Goal: Task Accomplishment & Management: Use online tool/utility

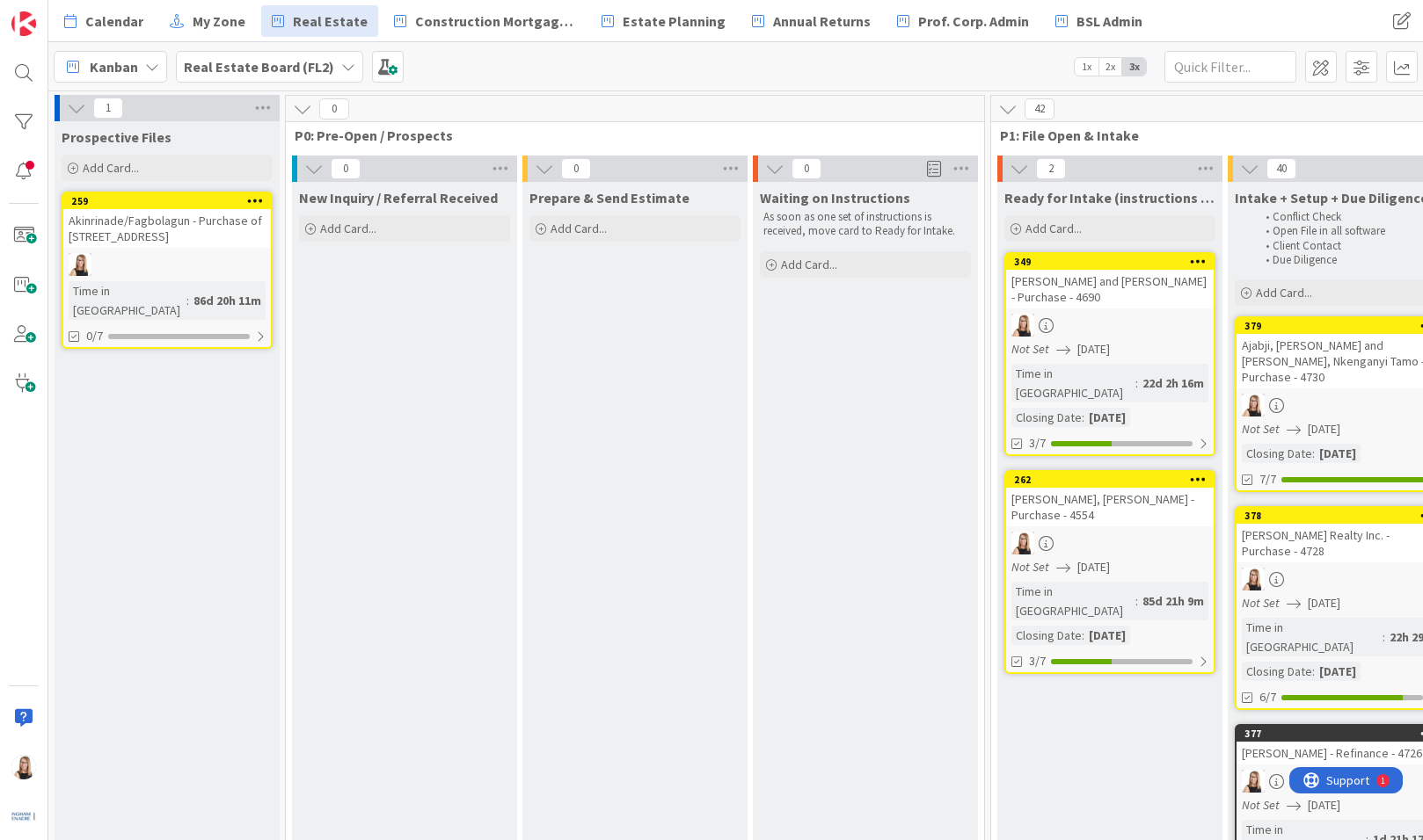
scroll to position [6, 2841]
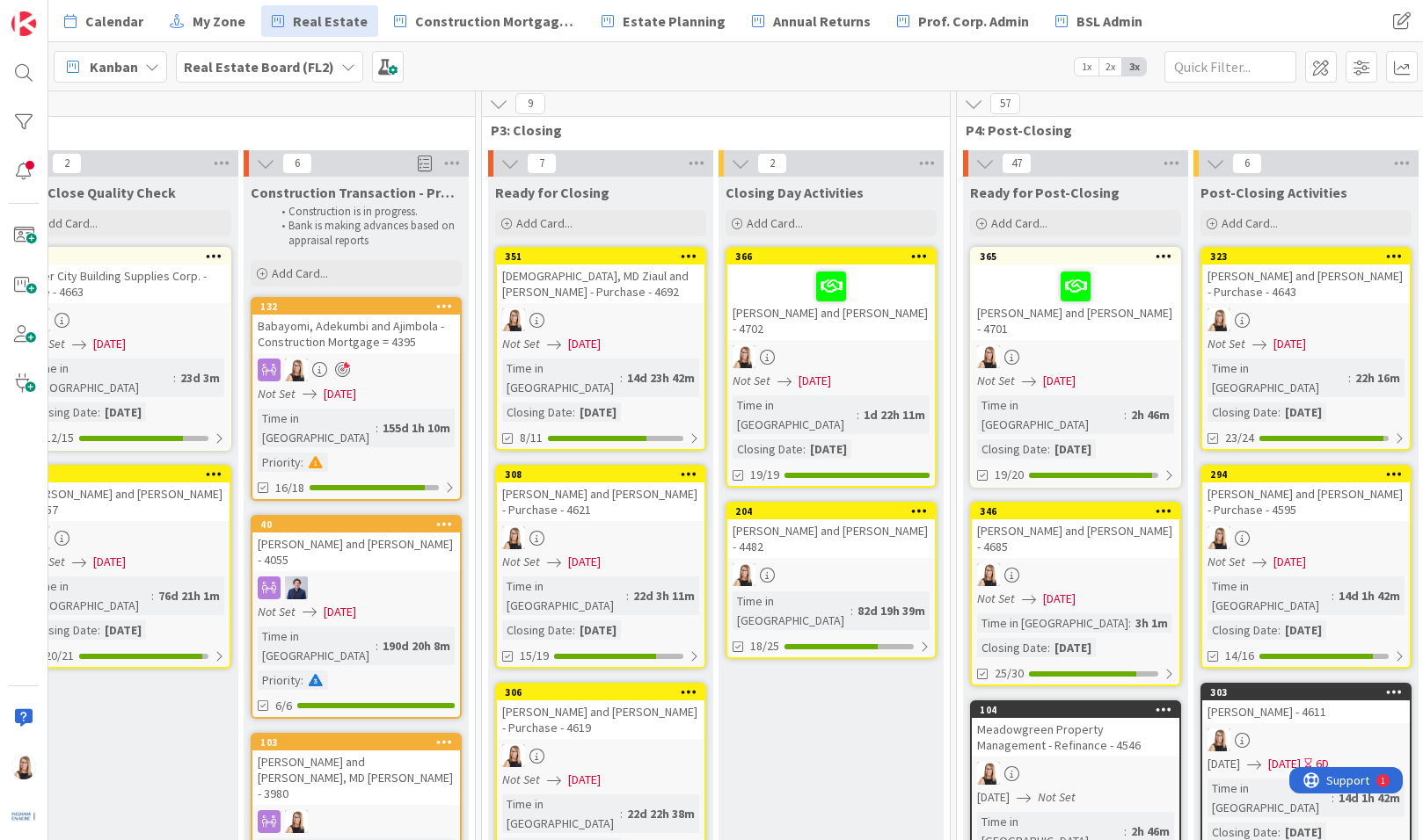
click at [1267, 73] on input "text" at bounding box center [1231, 67] width 132 height 32
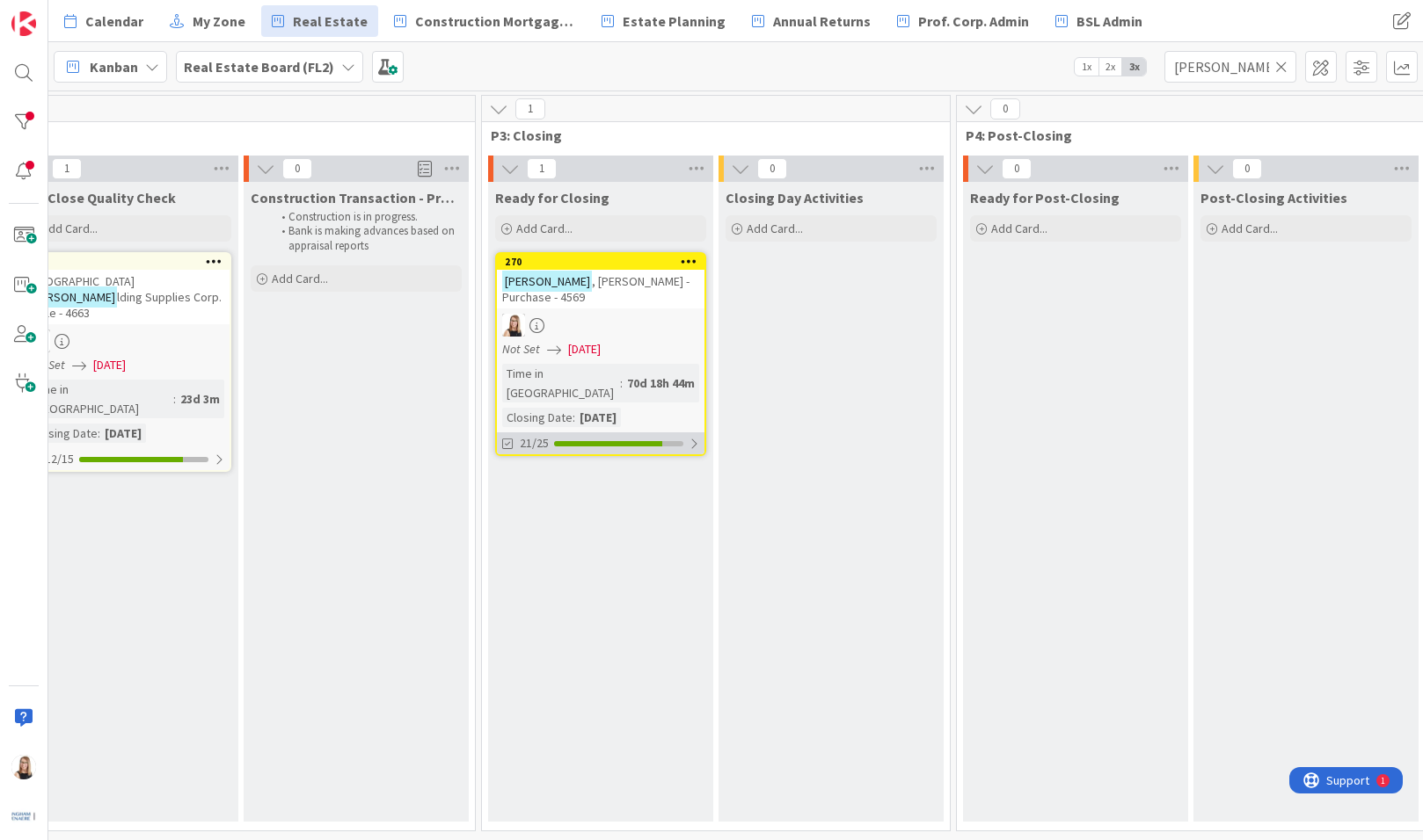
type input "[PERSON_NAME]"
click at [616, 432] on div "21/25" at bounding box center [600, 443] width 207 height 22
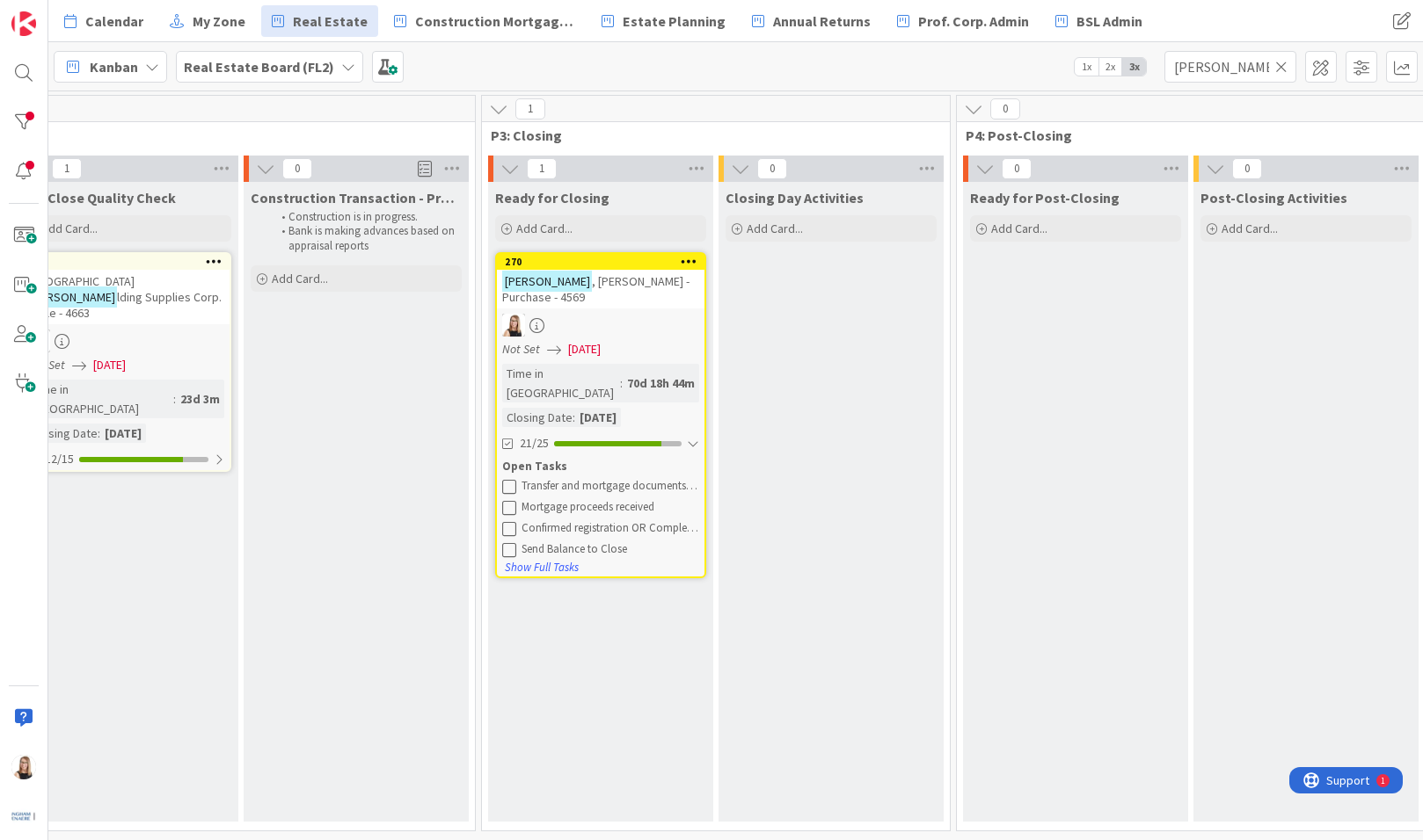
click at [510, 479] on icon at bounding box center [508, 486] width 14 height 14
click at [509, 479] on icon at bounding box center [508, 486] width 14 height 14
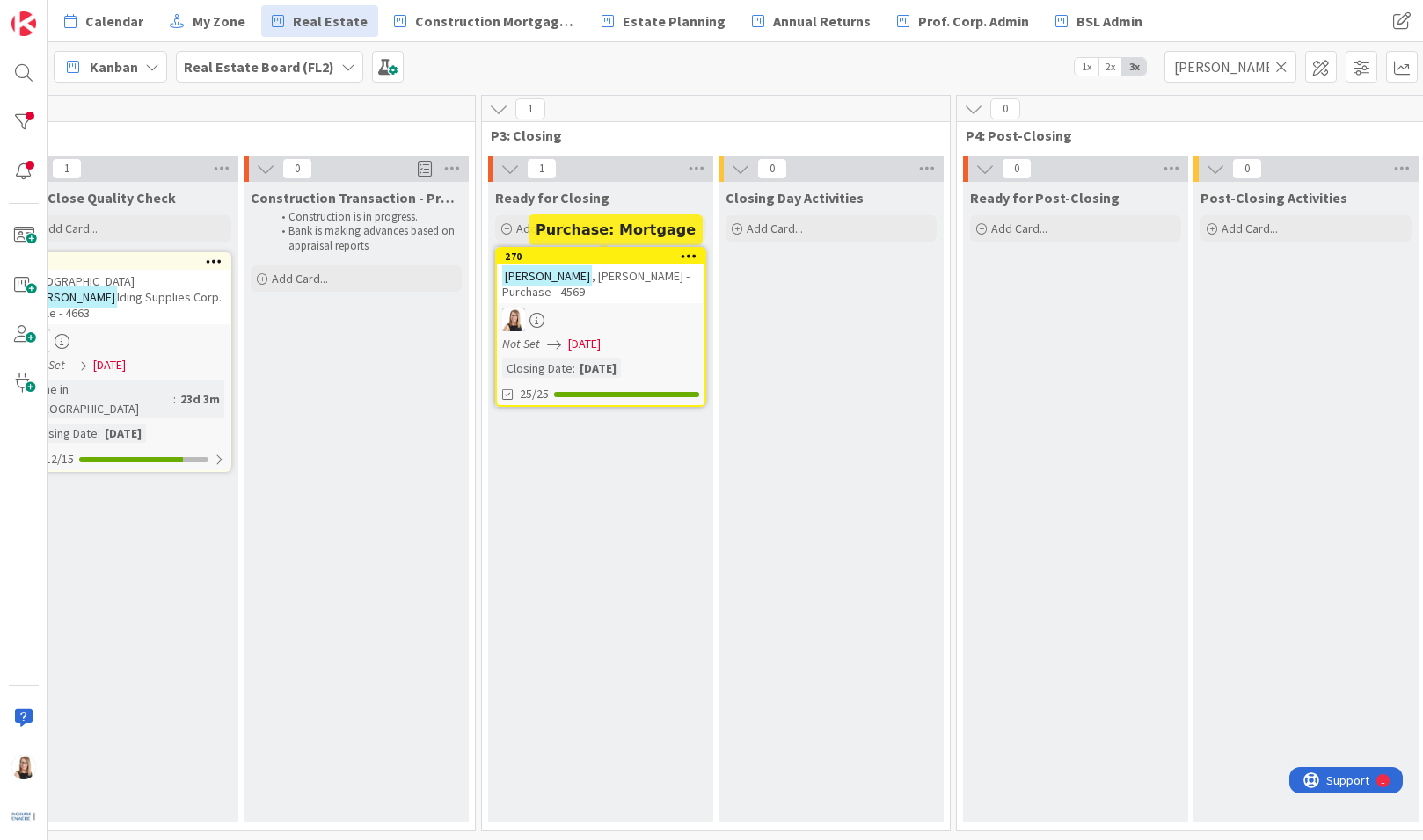
scroll to position [0, 2841]
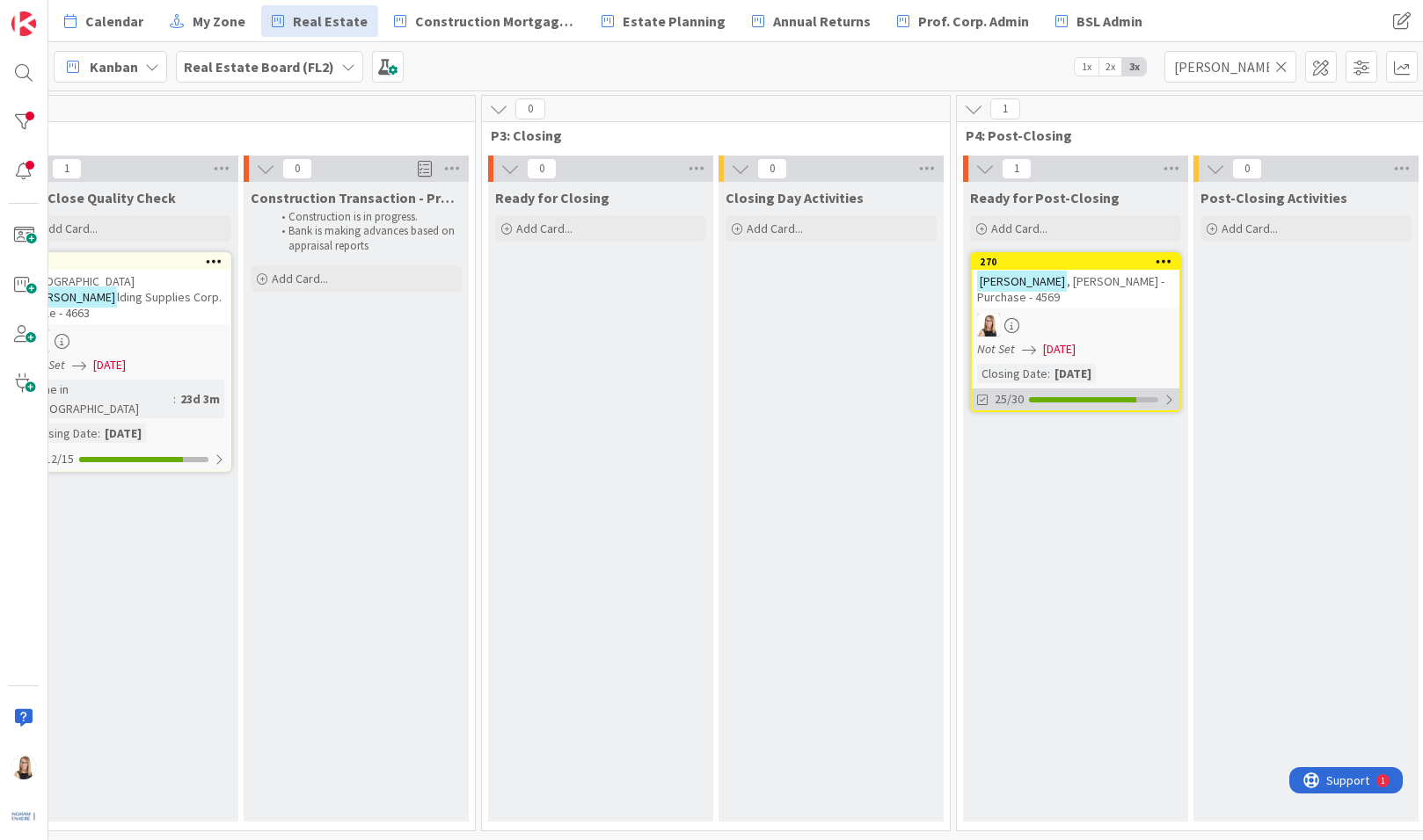
click at [1072, 388] on div "25/30" at bounding box center [1074, 400] width 207 height 22
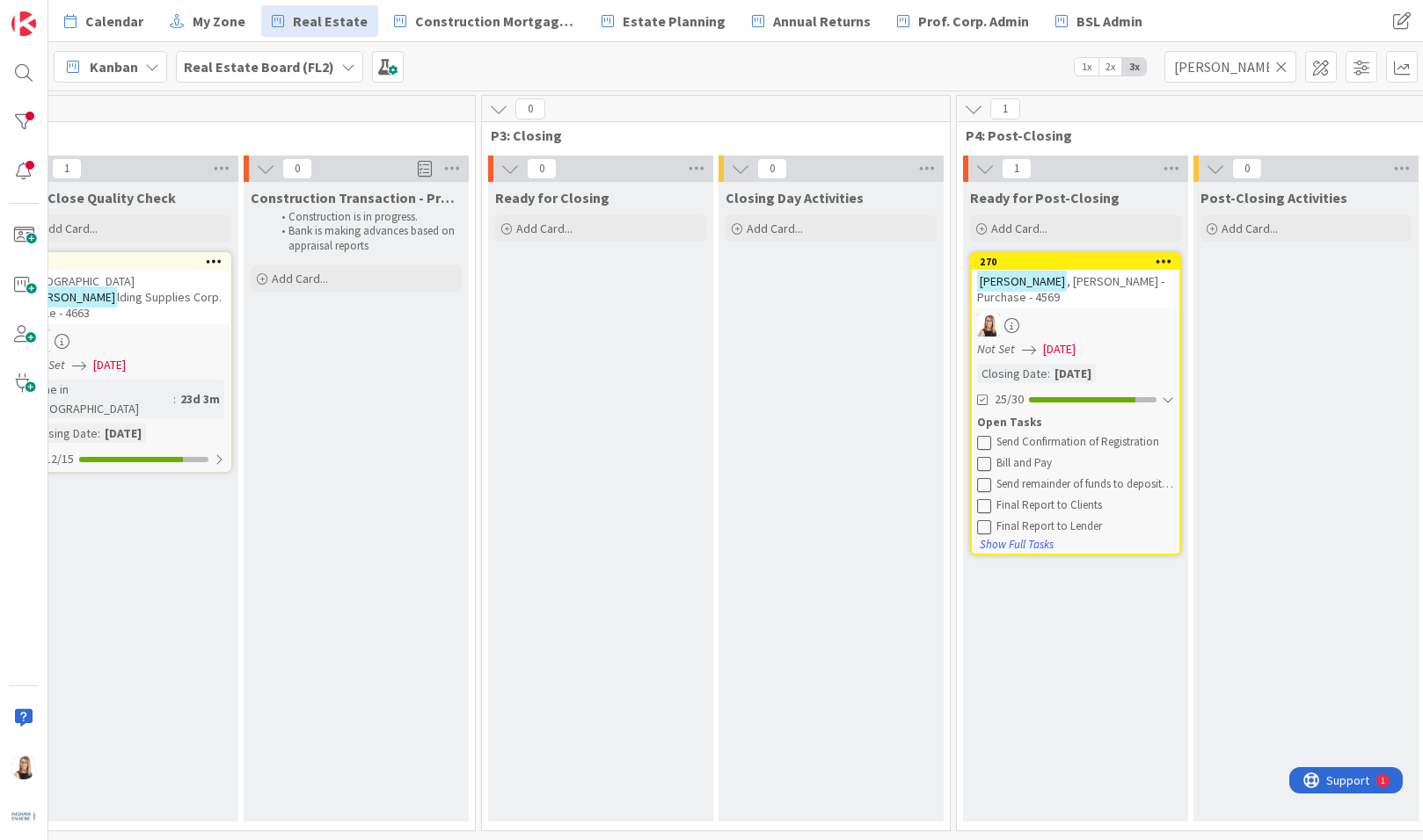
click at [984, 435] on icon at bounding box center [983, 441] width 14 height 14
click at [987, 478] on icon at bounding box center [983, 484] width 14 height 14
